Goal: Task Accomplishment & Management: Manage account settings

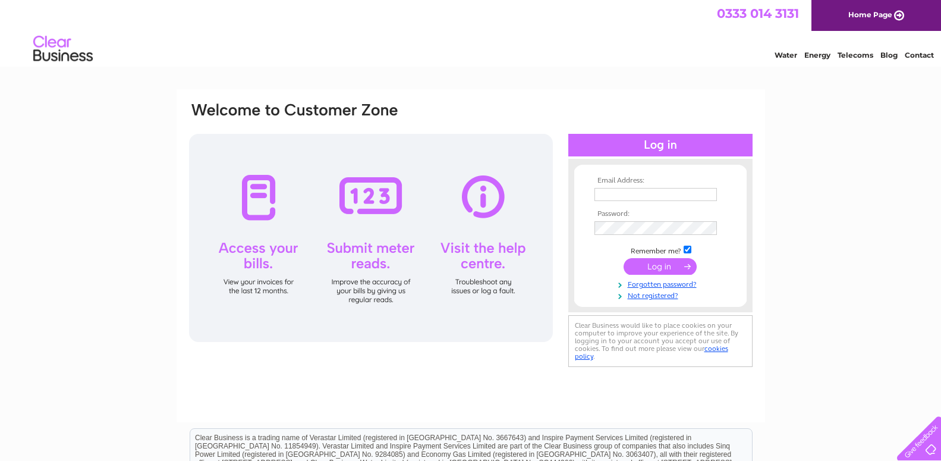
type input "info@clankilts.co.uk"
click at [636, 262] on input "submit" at bounding box center [660, 267] width 73 height 17
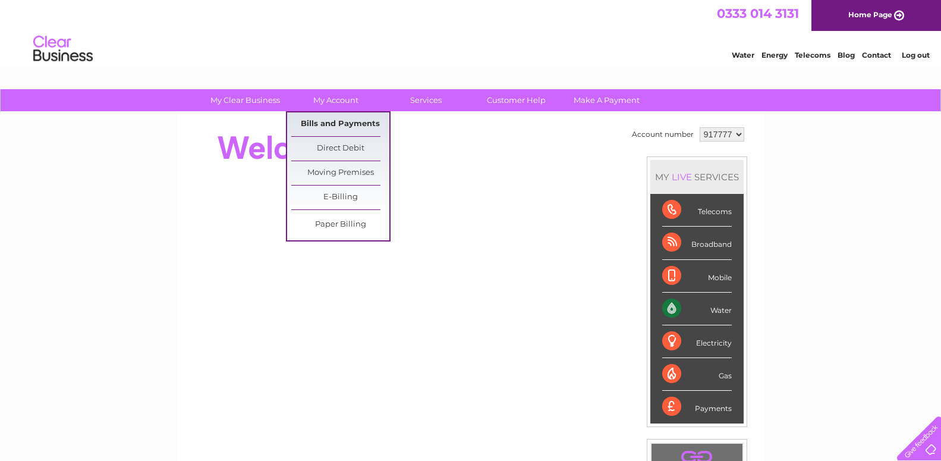
click at [351, 124] on link "Bills and Payments" at bounding box center [340, 124] width 98 height 24
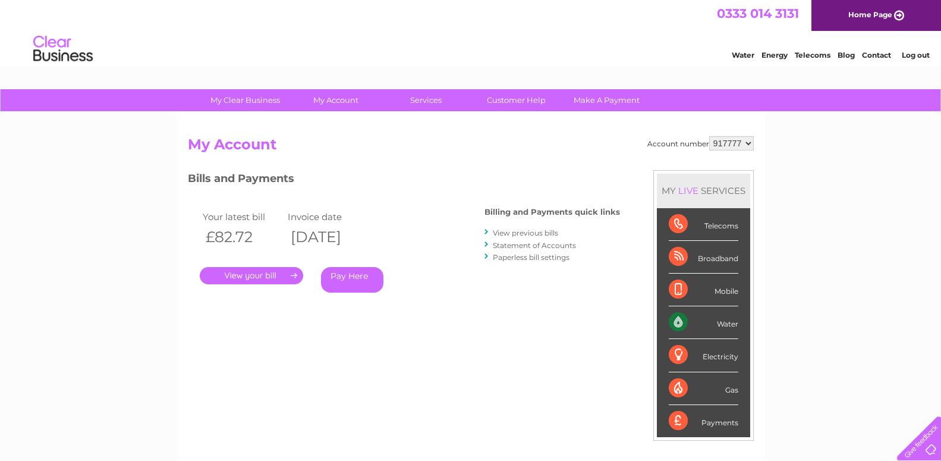
click at [258, 272] on link "." at bounding box center [251, 275] width 103 height 17
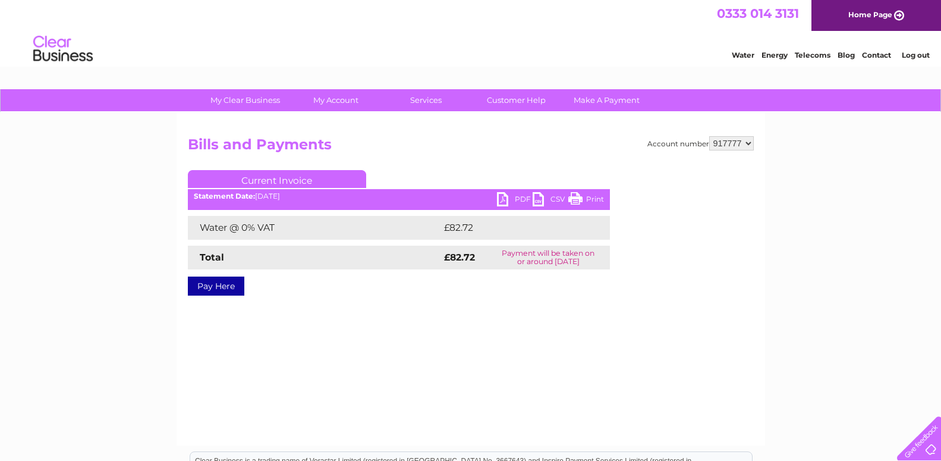
click at [517, 194] on link "PDF" at bounding box center [515, 200] width 36 height 17
click at [920, 59] on link "Log out" at bounding box center [916, 55] width 28 height 9
